Goal: Check status: Check status

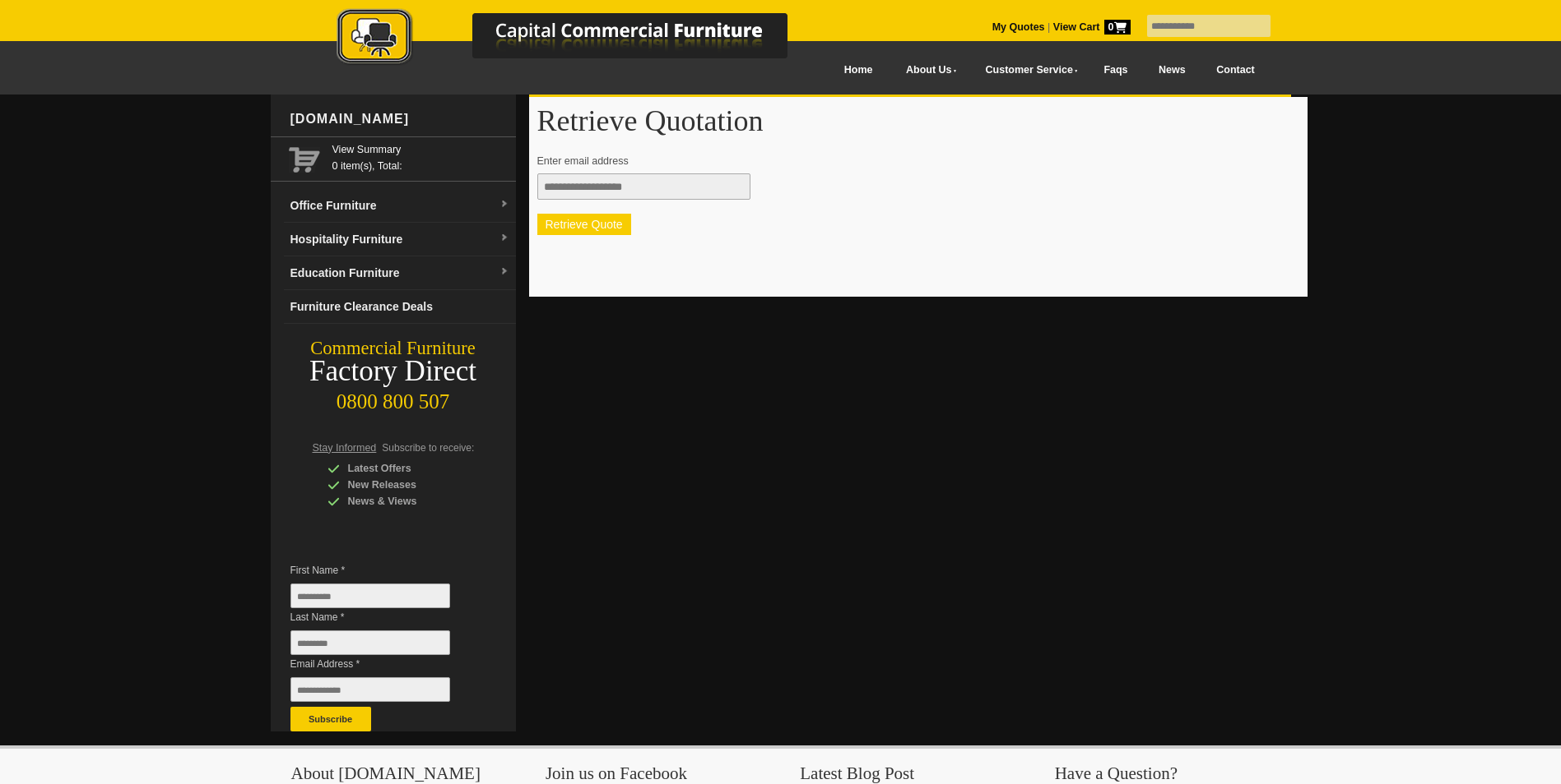
click at [601, 227] on button "Retrieve Quote" at bounding box center [583, 225] width 94 height 22
click at [582, 191] on input "text" at bounding box center [643, 186] width 213 height 27
click at [585, 182] on input "text" at bounding box center [643, 186] width 213 height 27
type input "*"
type input "**********"
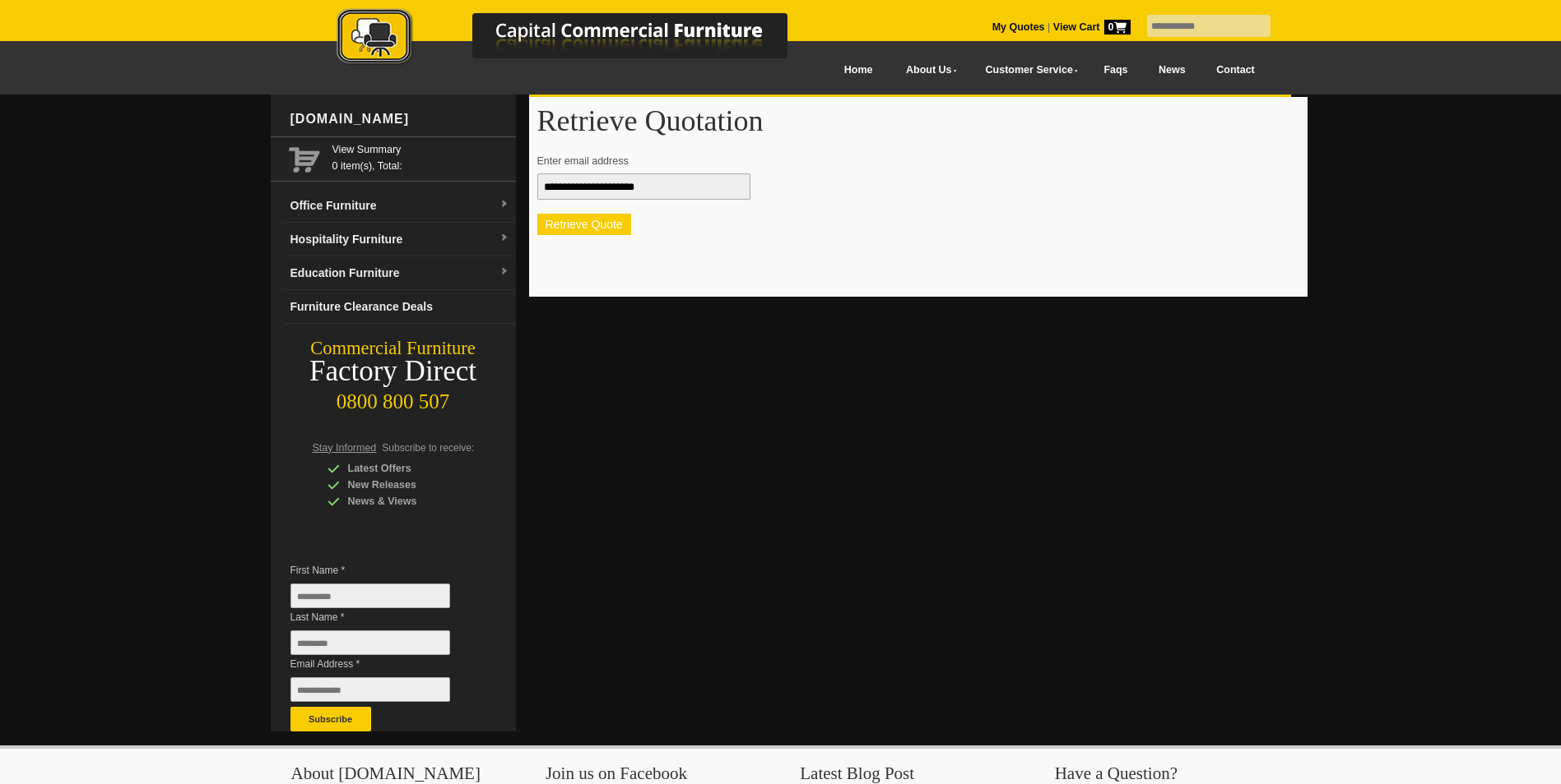
click at [574, 228] on button "Retrieve Quote" at bounding box center [583, 225] width 94 height 22
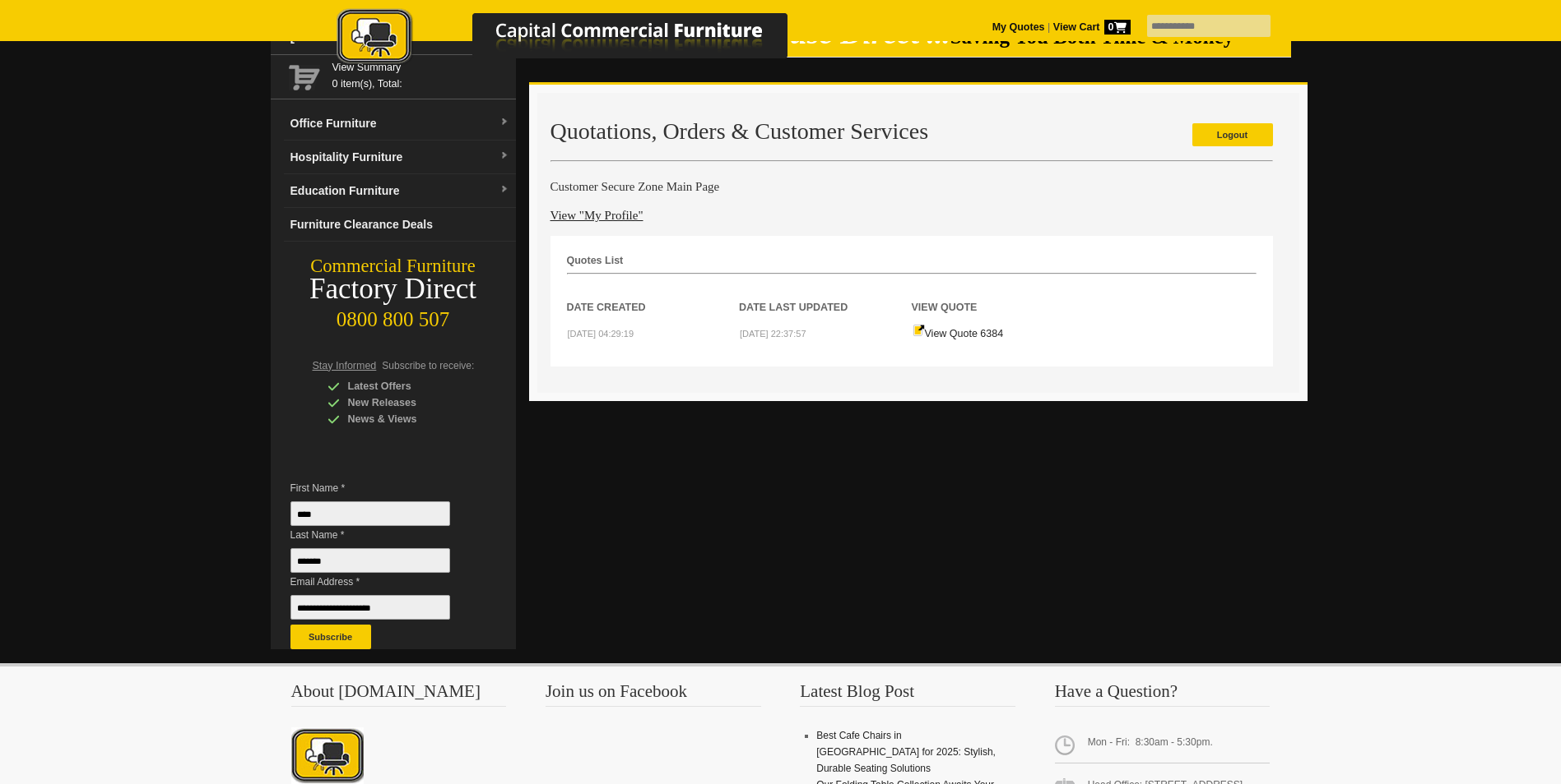
scroll to position [164, 0]
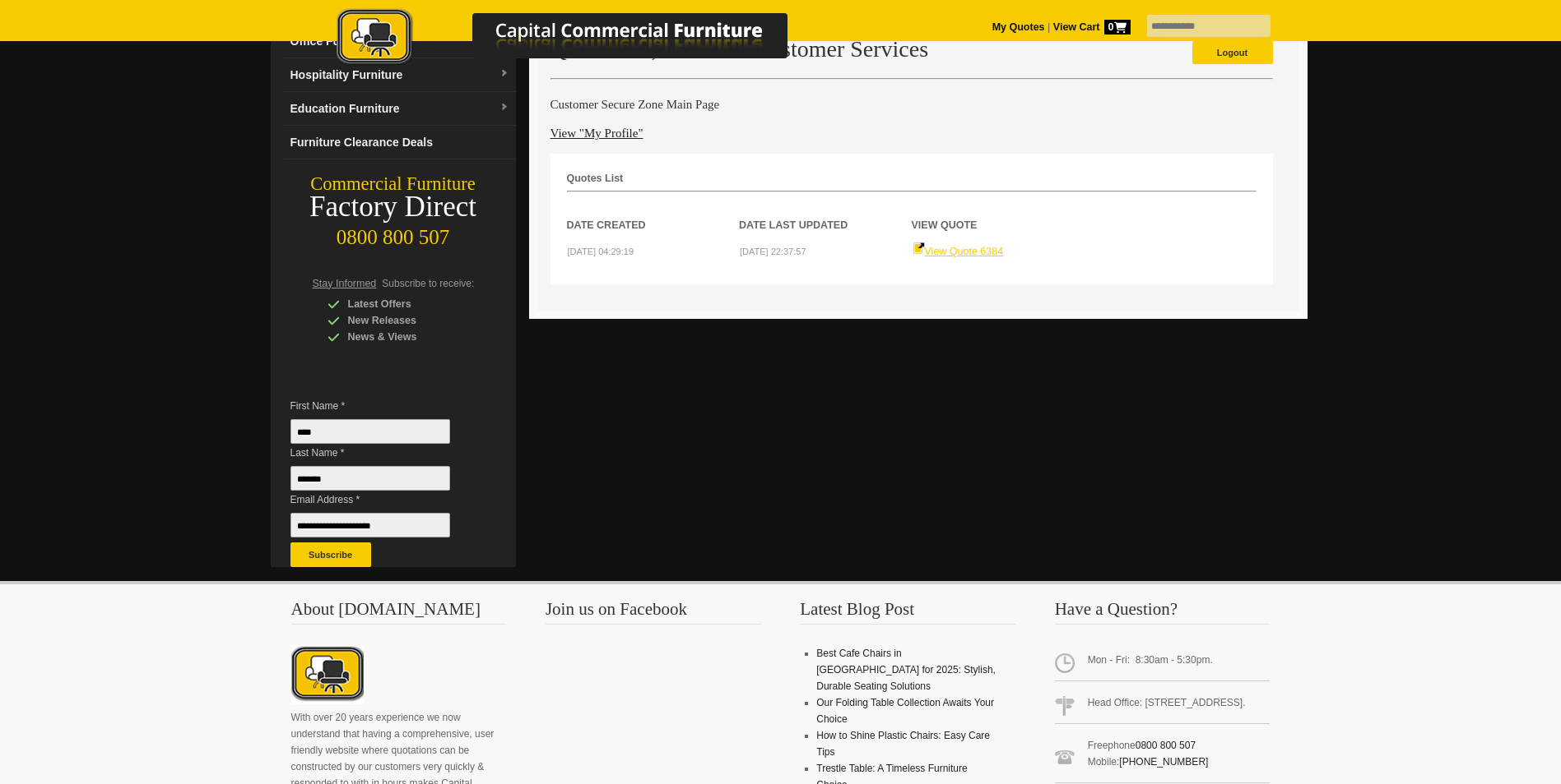
click at [959, 251] on link "View Quote 6384" at bounding box center [958, 251] width 91 height 12
